Goal: Transaction & Acquisition: Purchase product/service

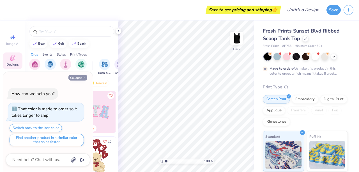
click at [78, 77] on button "Collapse" at bounding box center [77, 78] width 19 height 6
type textarea "x"
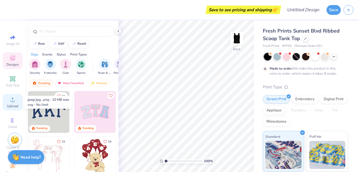
click at [11, 105] on span "Upload" at bounding box center [12, 106] width 11 height 4
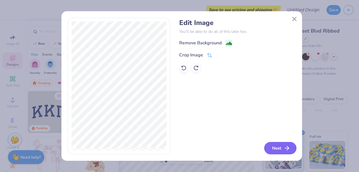
click at [271, 148] on button "Next" at bounding box center [280, 148] width 32 height 12
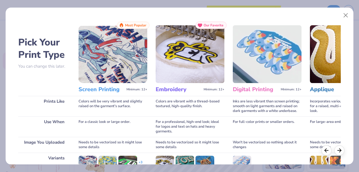
scroll to position [79, 0]
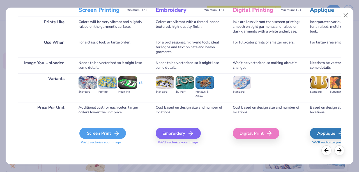
click at [108, 133] on div "Screen Print" at bounding box center [102, 132] width 46 height 11
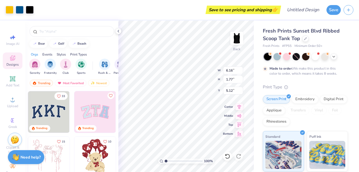
click at [180, 112] on body "Art colors Save to see pricing and shipping 👉 Design Title Save Image AI Design…" at bounding box center [179, 86] width 359 height 172
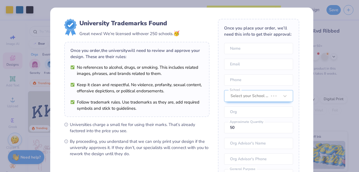
type input "3.35"
type input "0.96"
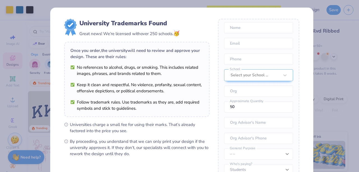
scroll to position [71, 0]
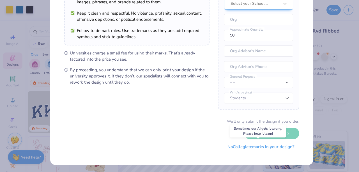
click at [239, 143] on button "No Collegiate marks in your design?" at bounding box center [260, 146] width 76 height 11
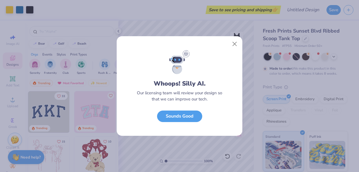
scroll to position [8, 0]
click at [188, 117] on button "Sounds Good" at bounding box center [179, 114] width 45 height 11
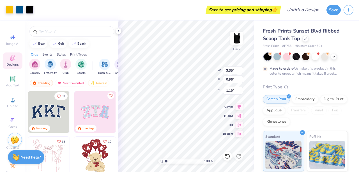
type input "1.19"
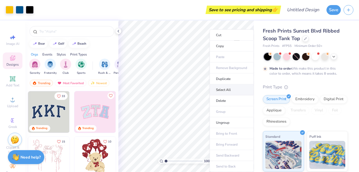
click at [225, 89] on li "Select All" at bounding box center [231, 89] width 44 height 11
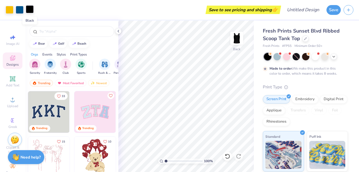
click at [29, 9] on div at bounding box center [30, 9] width 8 height 8
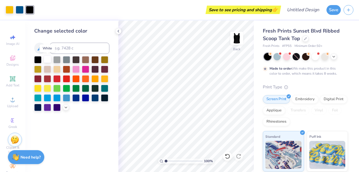
click at [49, 59] on div at bounding box center [47, 58] width 7 height 7
click at [237, 34] on img at bounding box center [236, 38] width 22 height 22
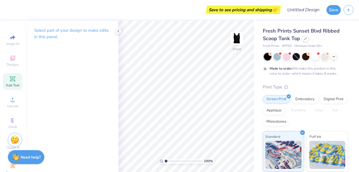
click at [9, 81] on icon at bounding box center [12, 78] width 7 height 7
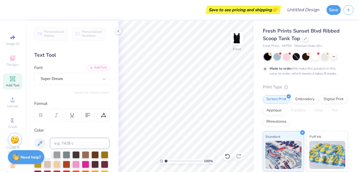
click at [9, 82] on icon at bounding box center [12, 78] width 7 height 7
type textarea "T"
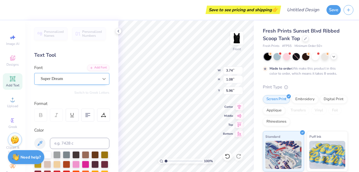
type textarea "CREW"
click at [101, 77] on icon at bounding box center [104, 79] width 6 height 6
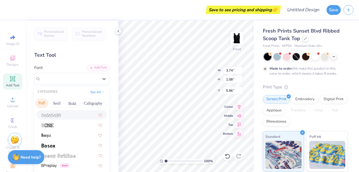
scroll to position [0, 47]
click at [71, 102] on button "Bold" at bounding box center [71, 103] width 14 height 9
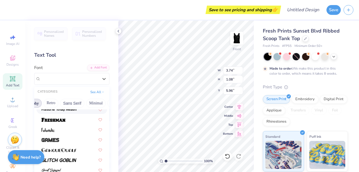
scroll to position [0, 117]
click at [86, 103] on button "Minimal" at bounding box center [89, 103] width 20 height 9
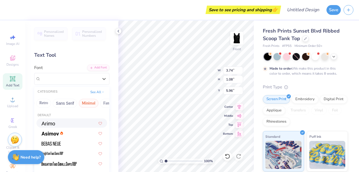
click at [59, 126] on div at bounding box center [71, 122] width 71 height 9
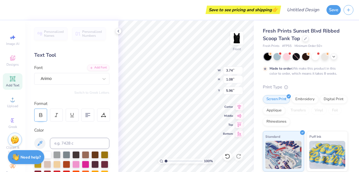
click at [42, 113] on icon at bounding box center [40, 114] width 5 height 5
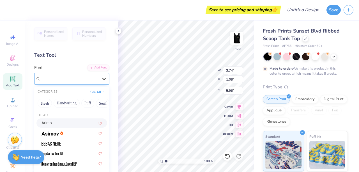
click at [102, 76] on icon at bounding box center [104, 79] width 6 height 6
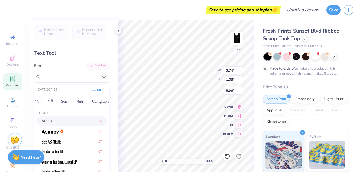
scroll to position [0, 38]
click at [68, 100] on button "Serif" at bounding box center [65, 101] width 14 height 9
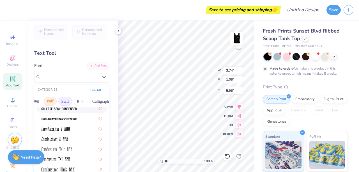
scroll to position [0, 0]
click at [69, 102] on button "Handwriting" at bounding box center [67, 101] width 26 height 9
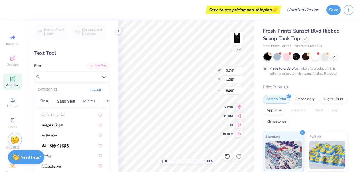
scroll to position [0, 118]
click at [82, 100] on button "Minimal" at bounding box center [88, 101] width 20 height 9
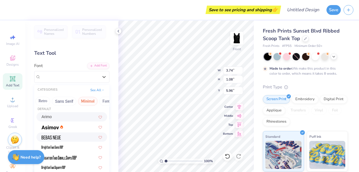
scroll to position [5, 0]
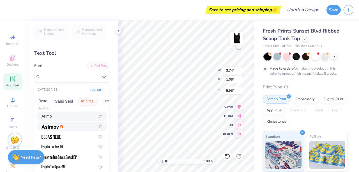
click at [69, 126] on div at bounding box center [71, 126] width 61 height 6
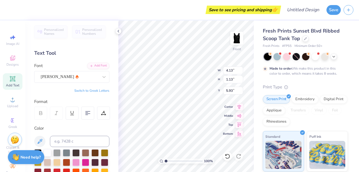
type input "5.44"
type input "1.49"
type input "2.77"
type input "6.53"
type input "1.79"
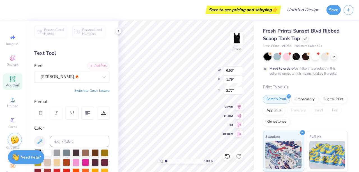
type input "2.75"
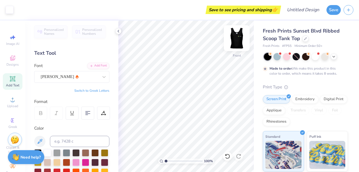
click at [239, 40] on img at bounding box center [236, 38] width 22 height 22
click at [237, 41] on img at bounding box center [236, 38] width 22 height 22
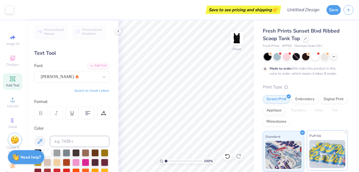
scroll to position [85, 0]
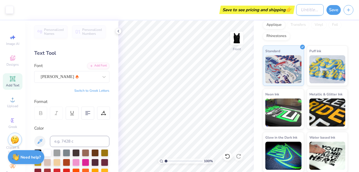
click at [311, 9] on input "Design Title" at bounding box center [309, 9] width 27 height 11
type input "Black work tank"
click at [336, 7] on button "Save" at bounding box center [333, 9] width 14 height 10
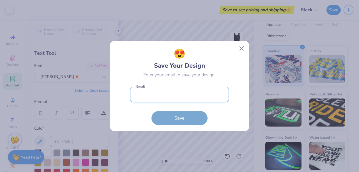
click at [170, 98] on input "email" at bounding box center [179, 94] width 99 height 15
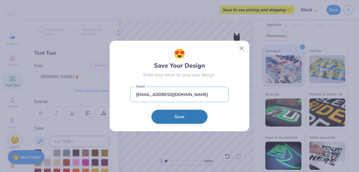
type input "[EMAIL_ADDRESS][DOMAIN_NAME]"
click at [176, 118] on button "Save" at bounding box center [179, 117] width 56 height 14
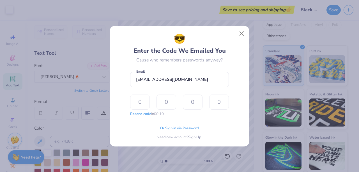
type input "2"
type input "3"
type input "6"
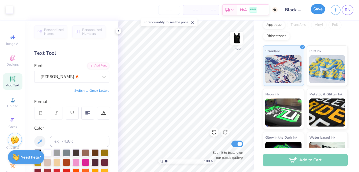
click at [317, 9] on button "Save" at bounding box center [317, 9] width 14 height 10
click at [297, 160] on div "Add to Cart" at bounding box center [304, 160] width 85 height 13
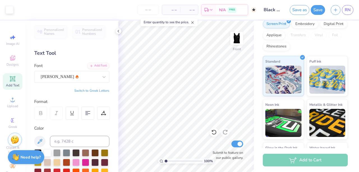
scroll to position [118, 0]
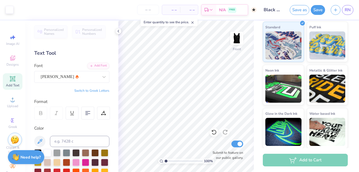
click at [299, 162] on div "Add to Cart" at bounding box center [304, 160] width 85 height 13
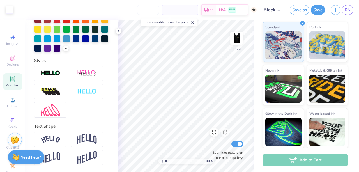
scroll to position [21, 0]
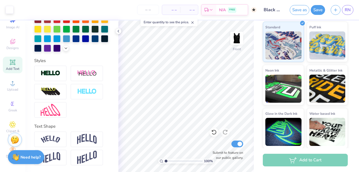
click at [299, 160] on div "Add to Cart" at bounding box center [304, 160] width 85 height 13
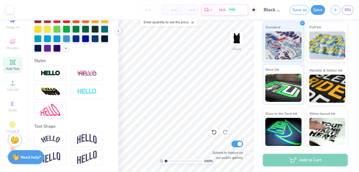
scroll to position [0, 0]
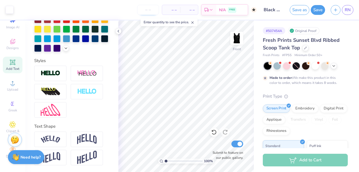
click at [149, 7] on input "number" at bounding box center [148, 10] width 22 height 10
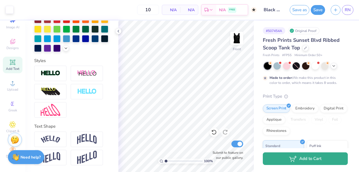
type input "50"
click at [294, 160] on icon "button" at bounding box center [293, 158] width 8 height 6
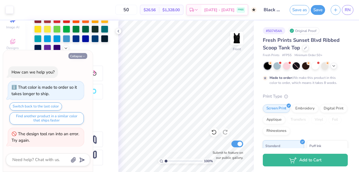
click at [79, 56] on button "Collapse" at bounding box center [77, 56] width 19 height 6
type textarea "x"
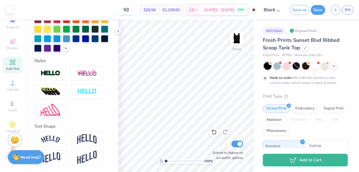
click at [137, 11] on input "50" at bounding box center [126, 10] width 22 height 10
type input "5"
type input "50"
click at [240, 40] on img at bounding box center [236, 38] width 22 height 22
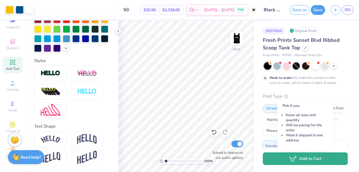
click at [314, 159] on button "Add to Cart" at bounding box center [304, 158] width 85 height 13
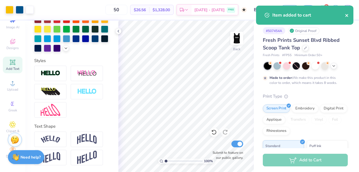
click at [346, 15] on icon "close" at bounding box center [346, 15] width 3 height 3
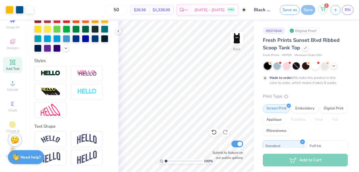
click at [322, 12] on div "1" at bounding box center [323, 9] width 10 height 10
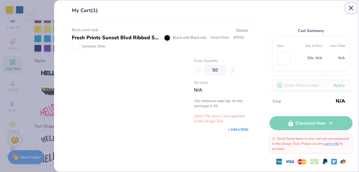
click at [351, 8] on button "Close" at bounding box center [350, 8] width 11 height 11
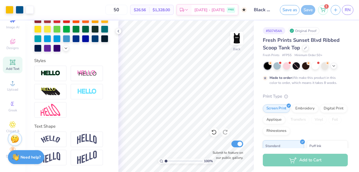
click at [13, 140] on img at bounding box center [15, 138] width 8 height 8
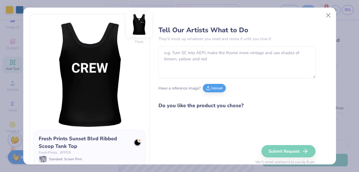
click at [136, 23] on img at bounding box center [139, 24] width 26 height 26
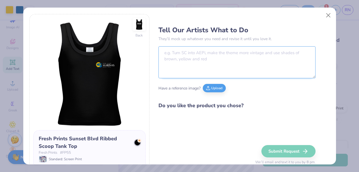
click at [177, 55] on textarea at bounding box center [236, 62] width 157 height 32
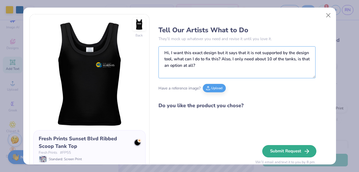
type textarea "Hi, I want this exact design but it says that it is not supported by the design…"
click at [278, 148] on button "Submit Request" at bounding box center [289, 151] width 54 height 12
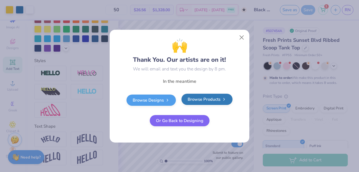
click at [197, 100] on link "Browse Products" at bounding box center [206, 99] width 51 height 11
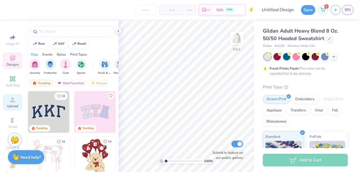
click at [7, 104] on span "Upload" at bounding box center [12, 106] width 11 height 4
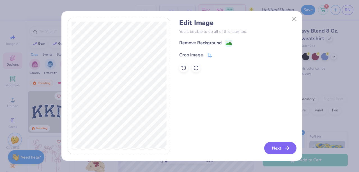
click at [278, 146] on button "Next" at bounding box center [280, 148] width 32 height 12
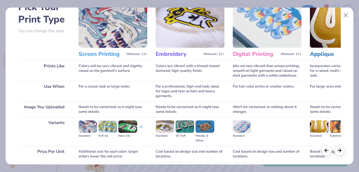
scroll to position [79, 0]
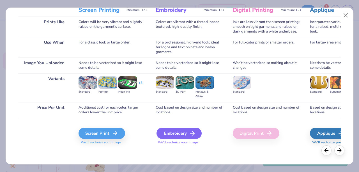
click at [190, 131] on icon at bounding box center [192, 133] width 7 height 7
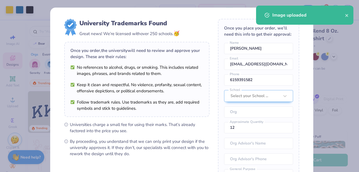
click at [175, 88] on body "Art colors – – Per Item – – Total Est. Delivery N/A FREE Design Title Save 1 RN…" at bounding box center [179, 86] width 359 height 172
type input "7.41"
type input "2.12"
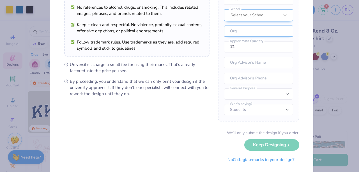
scroll to position [71, 0]
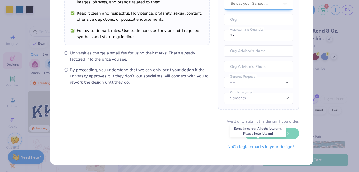
click at [262, 147] on button "No Collegiate marks in your design?" at bounding box center [260, 146] width 76 height 11
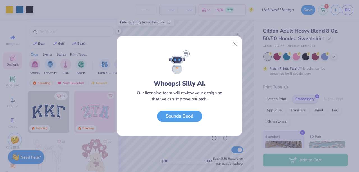
scroll to position [8, 0]
click at [186, 116] on button "Sounds Good" at bounding box center [179, 114] width 45 height 11
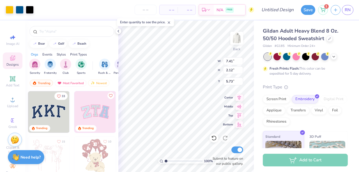
type input "5.35"
type input "1.53"
type input "3.00"
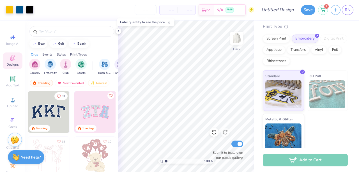
scroll to position [0, 0]
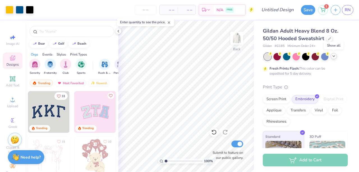
click at [334, 57] on icon at bounding box center [333, 56] width 4 height 4
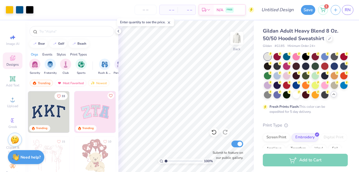
click at [323, 114] on div "Fresh Prints Flash: This color can be expedited for 5 day delivery." at bounding box center [303, 109] width 69 height 10
click at [342, 39] on div "Gildan Adult Heavy Blend 8 Oz. 50/50 Hooded Sweatshirt" at bounding box center [304, 34] width 85 height 15
click at [342, 38] on div "Gildan Adult Heavy Blend 8 Oz. 50/50 Hooded Sweatshirt" at bounding box center [304, 34] width 85 height 15
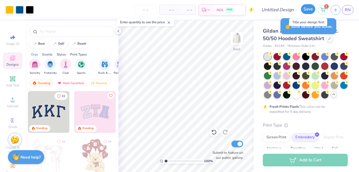
click at [308, 7] on button "Save" at bounding box center [308, 9] width 14 height 10
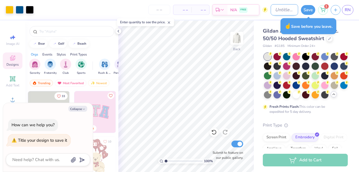
type textarea "x"
click at [277, 9] on input "Design Title" at bounding box center [283, 9] width 27 height 11
type input "G"
type textarea "x"
type input "Gr"
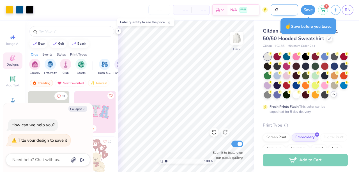
type textarea "x"
type input "Gre"
type textarea "x"
type input "Grey"
type textarea "x"
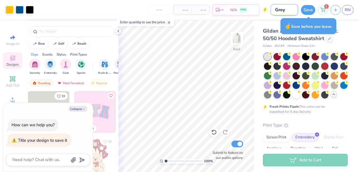
type input "Grey"
type textarea "x"
type input "Grey M"
type textarea "x"
type input "Grey Ma"
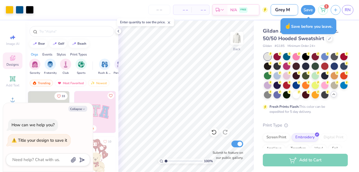
type textarea "x"
type input "Grey Mar"
type textarea "x"
type input "Grey Mari"
type textarea "x"
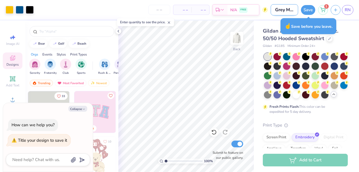
type input "Grey Marin"
type textarea "x"
type input "Grey Marina"
type textarea "x"
type input "Grey Marina"
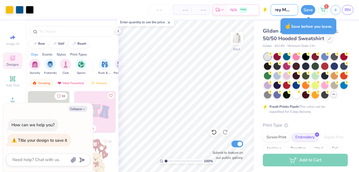
scroll to position [0, 8]
type textarea "x"
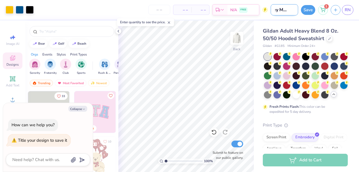
type input "Grey Marina H"
type textarea "x"
type input "Grey Marina Ho"
type textarea "x"
type input "Grey Marina Hoo"
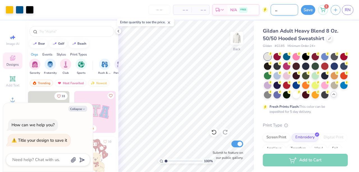
type textarea "x"
type input "Grey Marina Hood"
type textarea "x"
type input "Grey Marina Hoodi"
type textarea "x"
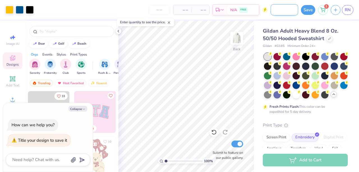
type input "Grey Marina Hoodie"
type textarea "x"
type input "Grey Marina Hoodie"
click at [311, 9] on button "Save" at bounding box center [308, 9] width 14 height 10
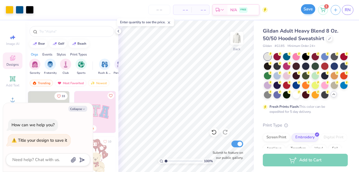
scroll to position [0, 0]
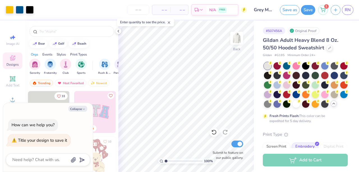
type textarea "x"
